Goal: Communication & Community: Answer question/provide support

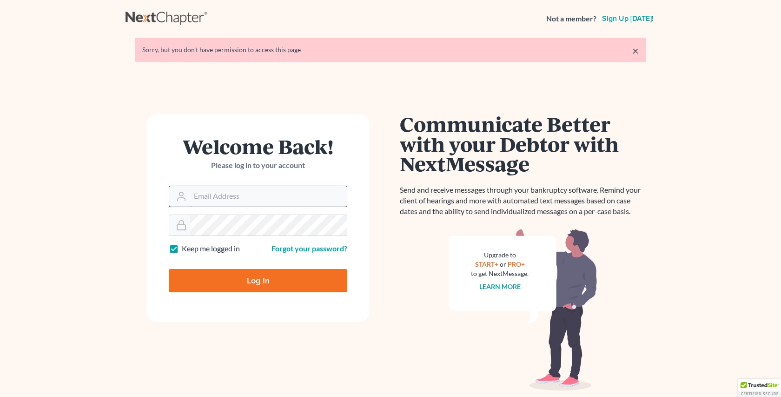
click at [208, 198] on input "Email Address" at bounding box center [268, 196] width 157 height 20
type input "[EMAIL_ADDRESS][DOMAIN_NAME]"
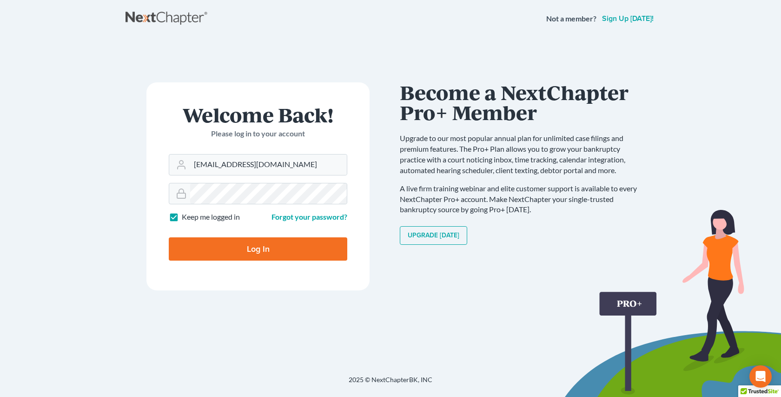
click at [256, 247] on input "Log In" at bounding box center [258, 248] width 179 height 23
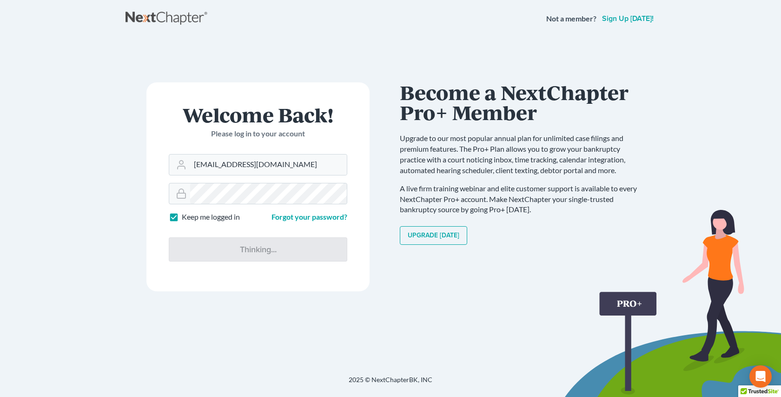
type input "Thinking..."
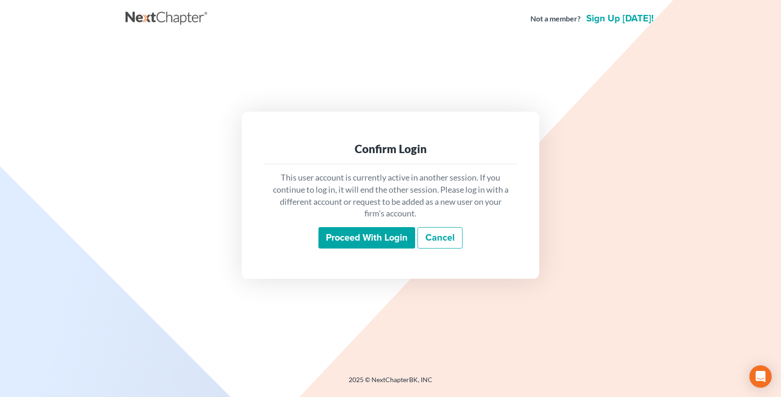
click at [398, 237] on input "Proceed with login" at bounding box center [367, 237] width 97 height 21
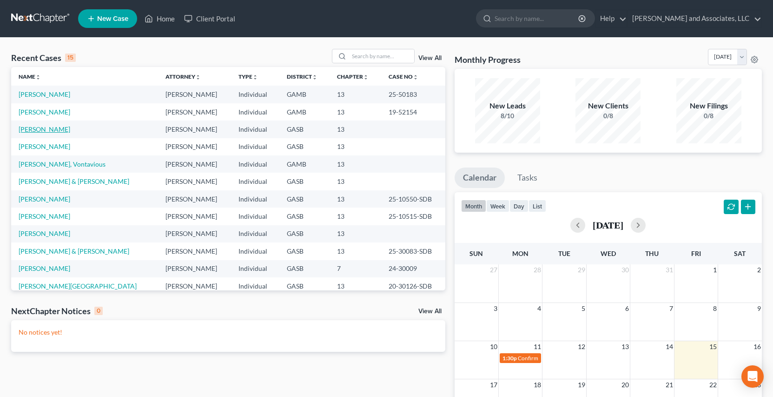
click at [54, 129] on link "Horne, Shannon" at bounding box center [45, 129] width 52 height 8
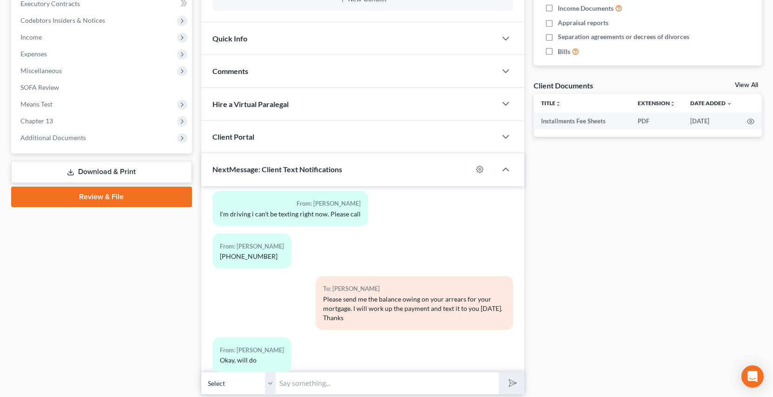
scroll to position [302, 0]
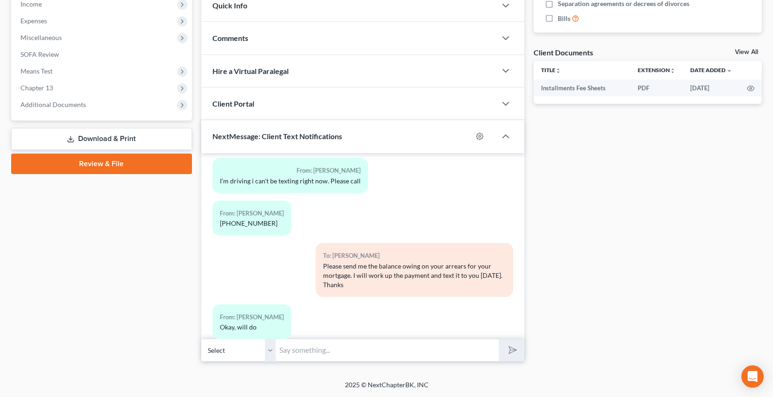
click at [271, 354] on select "Select +1 (478) 246-5671 - Shannon Horne" at bounding box center [238, 349] width 74 height 23
click at [201, 338] on select "Select +1 (478) 246-5671 - Shannon Horne" at bounding box center [238, 349] width 74 height 23
click at [302, 354] on input "text" at bounding box center [387, 349] width 223 height 23
type input "Good Morning Shannon, don't forget to send me the arrears on your mortgage. We …"
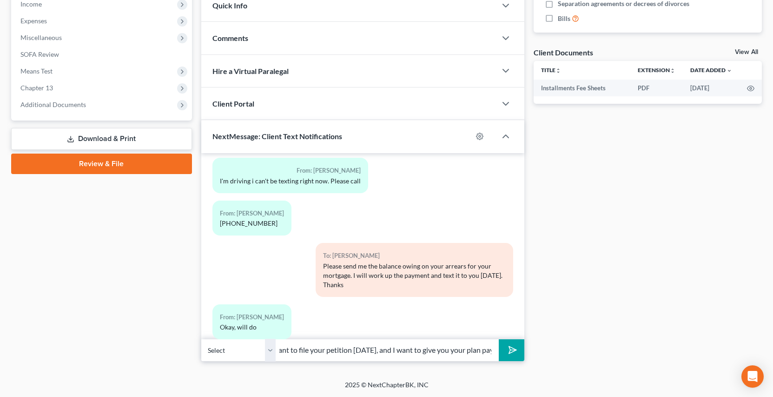
click at [499, 339] on button "submit" at bounding box center [512, 350] width 26 height 22
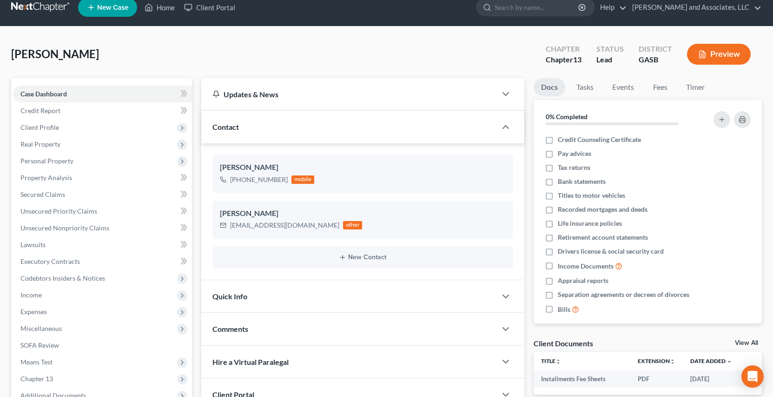
scroll to position [0, 0]
